Goal: Obtain resource: Obtain resource

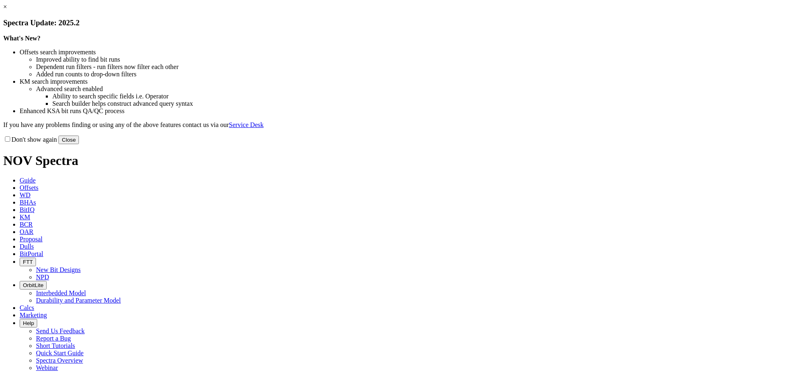
drag, startPoint x: 560, startPoint y: 226, endPoint x: 537, endPoint y: 210, distance: 28.2
click at [79, 144] on button "Close" at bounding box center [68, 140] width 20 height 9
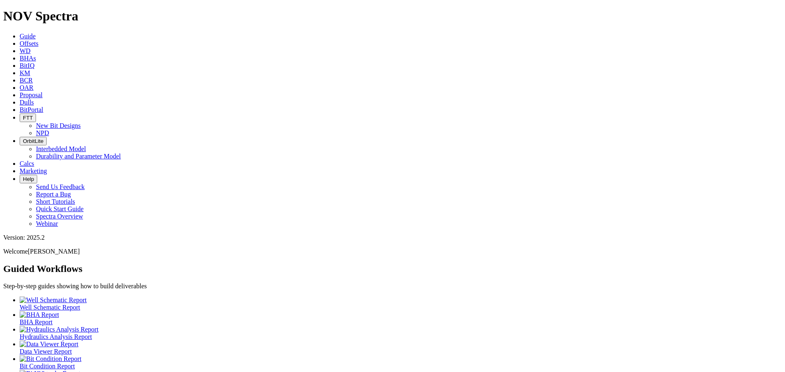
click at [20, 40] on icon at bounding box center [20, 43] width 0 height 7
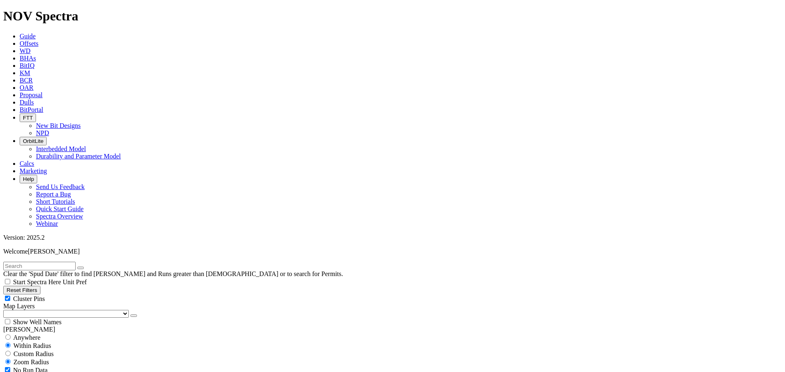
click at [22, 262] on input "text" at bounding box center [39, 266] width 72 height 9
type input "[PERSON_NAME]"
click at [85, 267] on button "submit" at bounding box center [88, 268] width 7 height 2
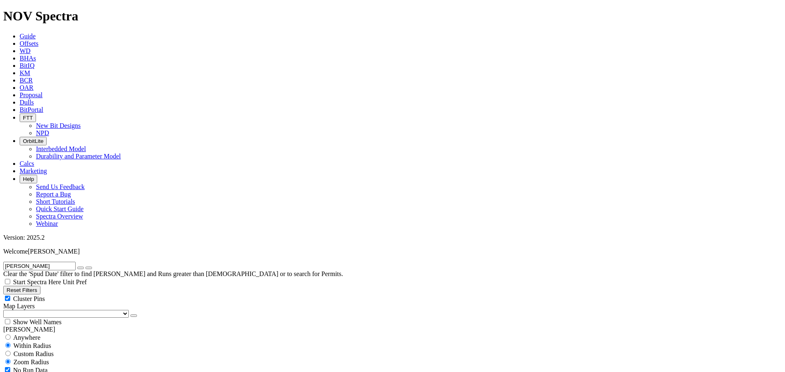
select select "12.25"
checkbox input "false"
select select "? number:12.25 ?"
click at [82, 295] on div "Cluster Pins" at bounding box center [392, 299] width 778 height 8
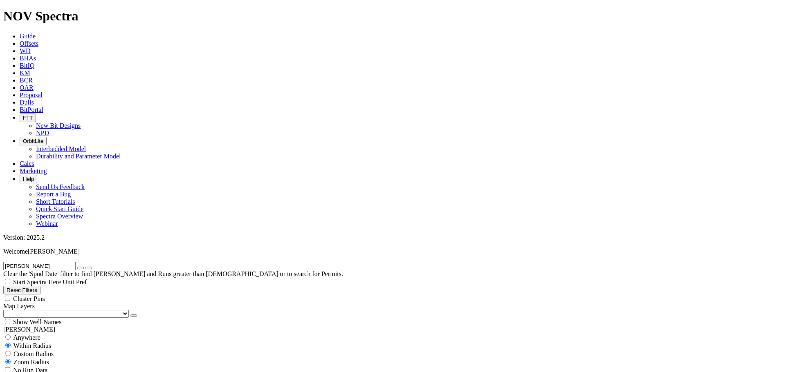
checkbox input "false"
click at [38, 310] on select "US Counties [GEOGRAPHIC_DATA], [GEOGRAPHIC_DATA] [GEOGRAPHIC_DATA], [GEOGRAPHIC…" at bounding box center [66, 314] width 126 height 8
click at [6, 310] on select "US Counties [GEOGRAPHIC_DATA], [GEOGRAPHIC_DATA] [GEOGRAPHIC_DATA], [GEOGRAPHIC…" at bounding box center [66, 314] width 126 height 8
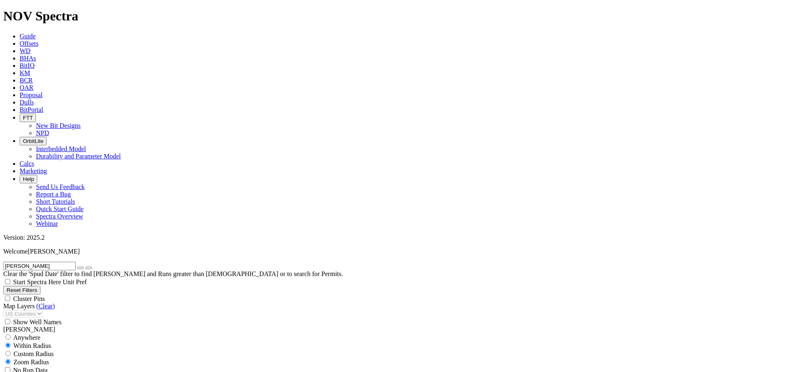
scroll to position [572, 0]
type input "5000"
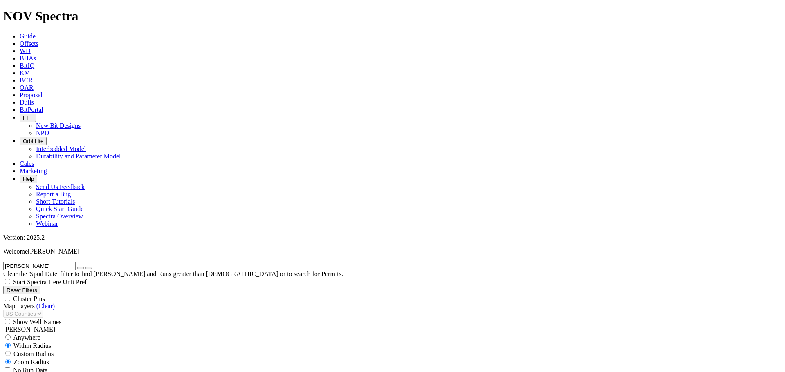
scroll to position [991, 0]
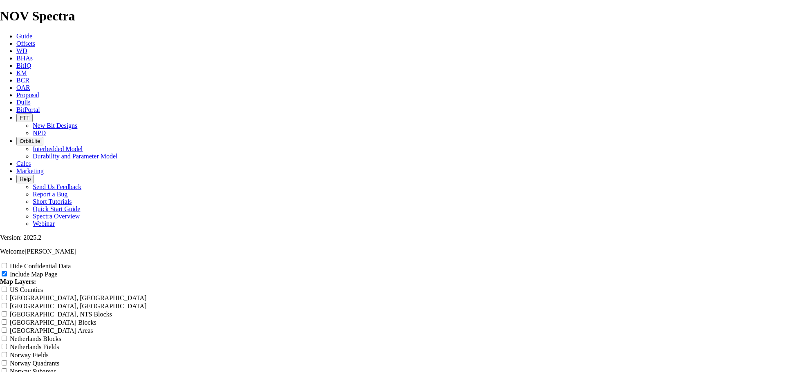
scroll to position [1049, 0]
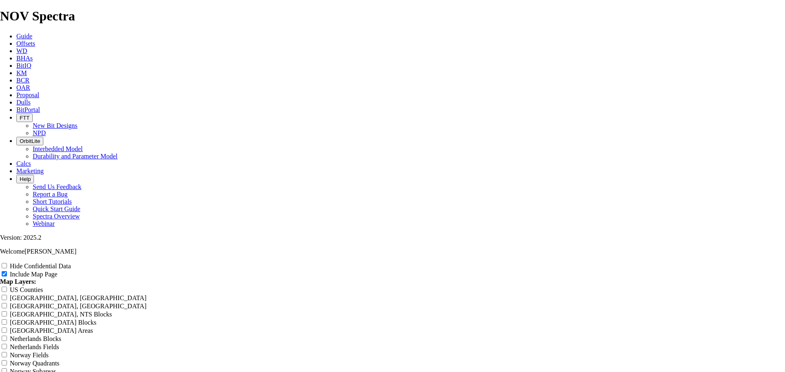
scroll to position [763, 0]
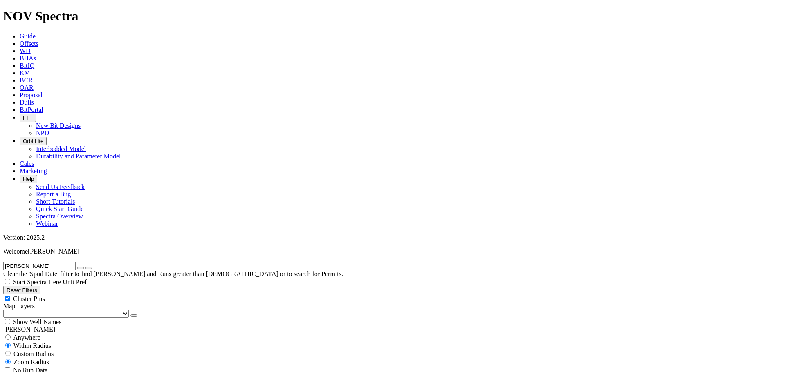
click at [78, 295] on div "Cluster Pins" at bounding box center [392, 299] width 778 height 8
checkbox input "false"
click at [47, 310] on select "US Counties [GEOGRAPHIC_DATA], [GEOGRAPHIC_DATA] [GEOGRAPHIC_DATA], [GEOGRAPHIC…" at bounding box center [66, 314] width 126 height 8
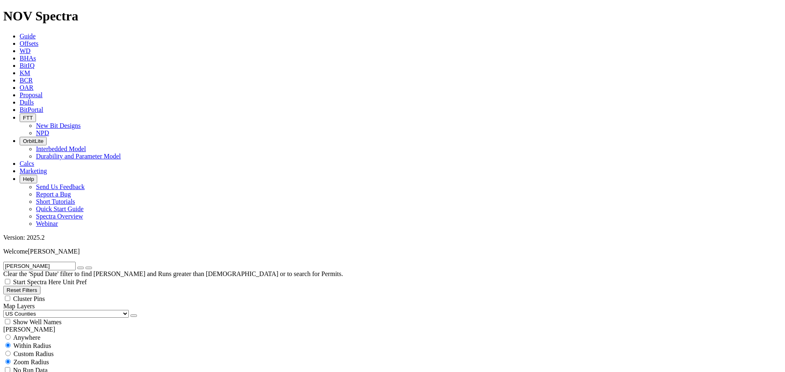
click at [6, 310] on select "US Counties [GEOGRAPHIC_DATA], [GEOGRAPHIC_DATA] [GEOGRAPHIC_DATA], [GEOGRAPHIC…" at bounding box center [66, 314] width 126 height 8
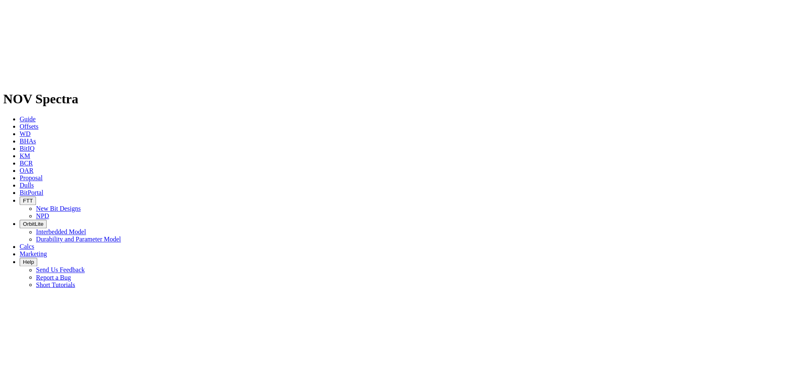
scroll to position [1158, 0]
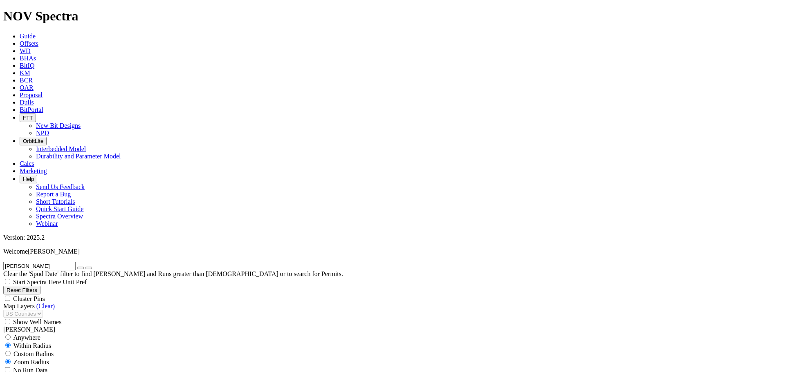
scroll to position [991, 0]
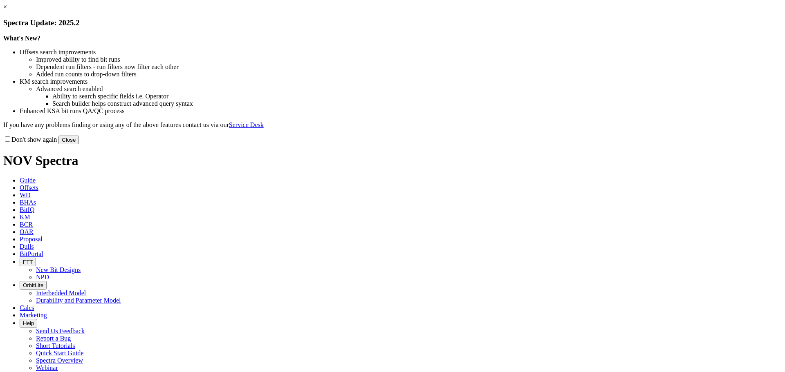
click at [79, 144] on button "Close" at bounding box center [68, 140] width 20 height 9
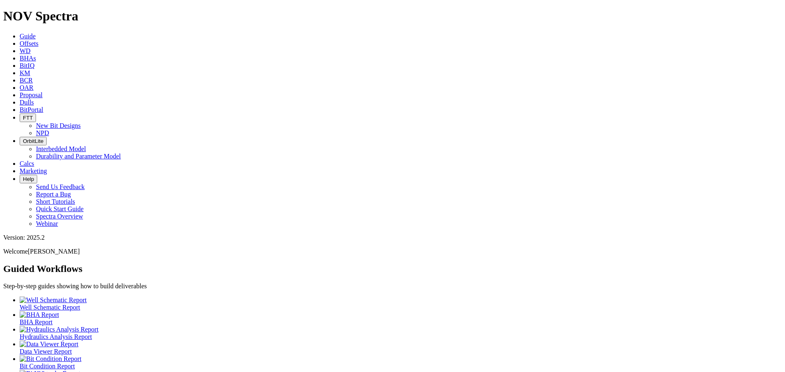
click at [38, 40] on span "Offsets" at bounding box center [29, 43] width 19 height 7
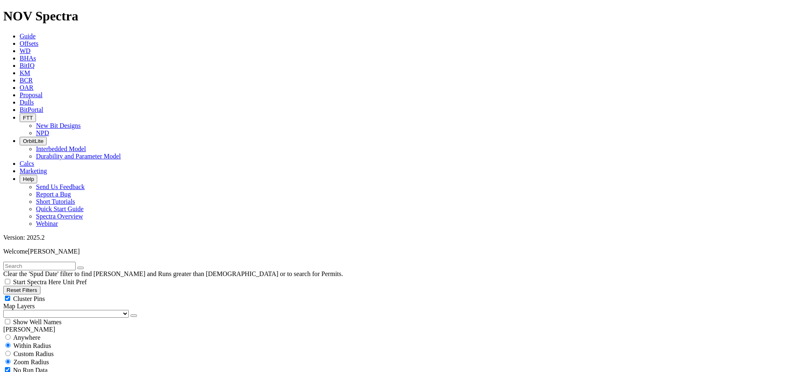
click at [36, 262] on input "text" at bounding box center [39, 266] width 72 height 9
type input "4J Barnett East Alice May PSA H"
click at [80, 295] on div "Cluster Pins" at bounding box center [392, 299] width 778 height 8
checkbox input "false"
drag, startPoint x: 49, startPoint y: 83, endPoint x: 48, endPoint y: 88, distance: 5.6
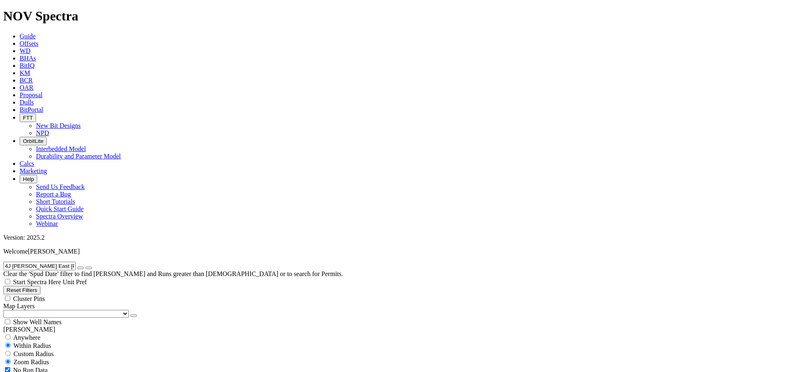
click at [49, 310] on select "US Counties [GEOGRAPHIC_DATA], [GEOGRAPHIC_DATA] [GEOGRAPHIC_DATA], [GEOGRAPHIC…" at bounding box center [66, 314] width 126 height 8
click at [6, 310] on select "US Counties [GEOGRAPHIC_DATA], [GEOGRAPHIC_DATA] [GEOGRAPHIC_DATA], [GEOGRAPHIC…" at bounding box center [66, 314] width 126 height 8
drag, startPoint x: 11, startPoint y: 34, endPoint x: 96, endPoint y: 38, distance: 85.1
click at [96, 262] on form "4J Barnett East Alice May PSA H" at bounding box center [392, 266] width 778 height 9
